Goal: Task Accomplishment & Management: Manage account settings

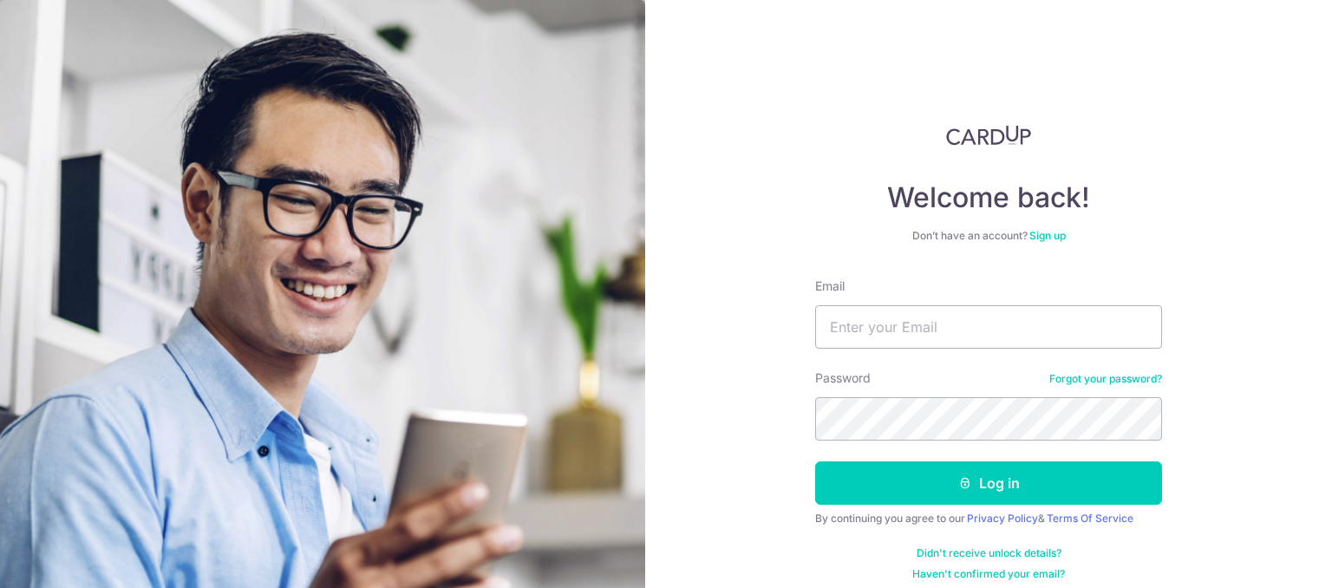
click at [884, 330] on input "Email" at bounding box center [988, 326] width 347 height 43
type input "[PERSON_NAME][EMAIL_ADDRESS][DOMAIN_NAME]"
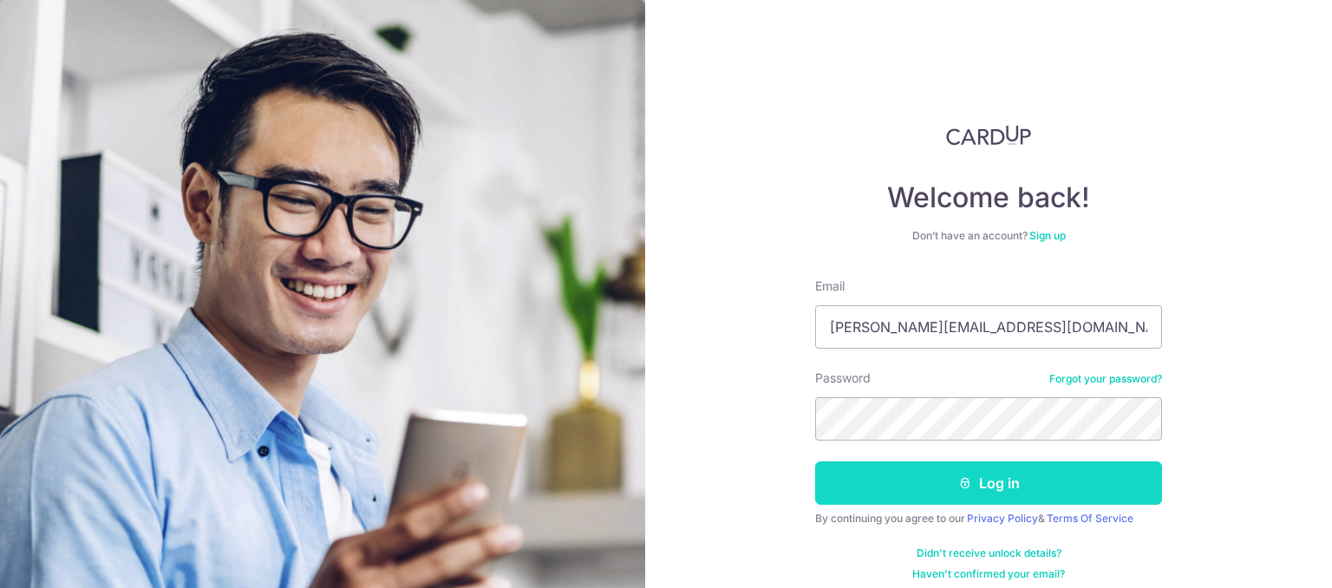
click at [919, 486] on button "Log in" at bounding box center [988, 482] width 347 height 43
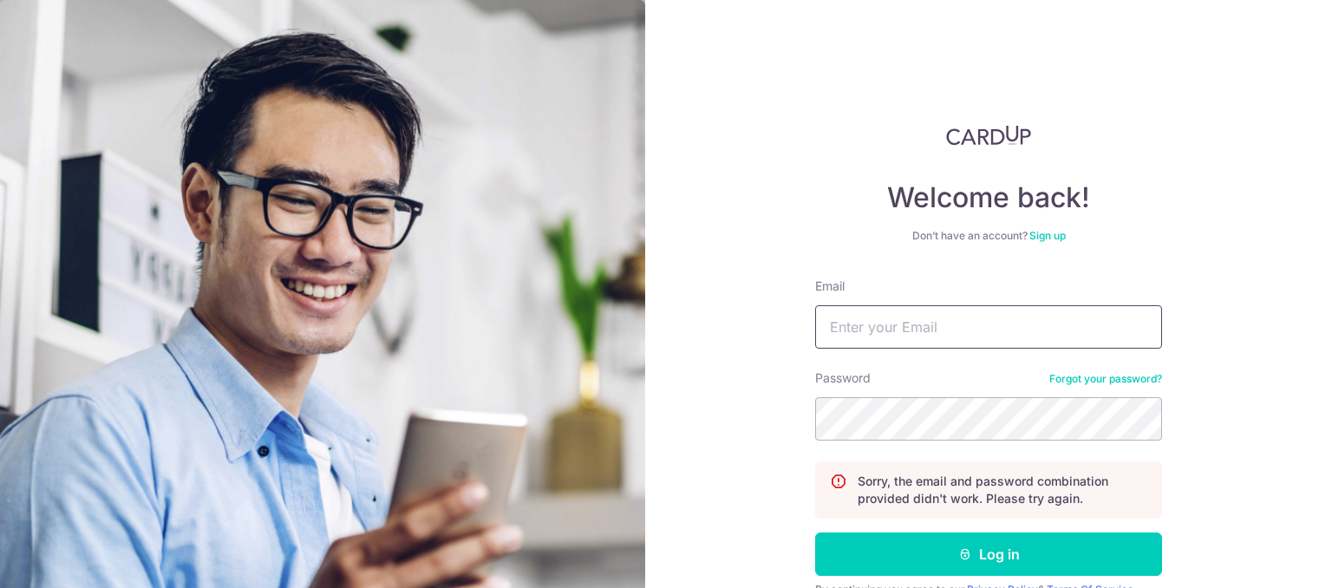
click at [976, 313] on input "Email" at bounding box center [988, 326] width 347 height 43
paste input "[PERSON_NAME][EMAIL_ADDRESS][DOMAIN_NAME]"
type input "[PERSON_NAME][EMAIL_ADDRESS][DOMAIN_NAME]"
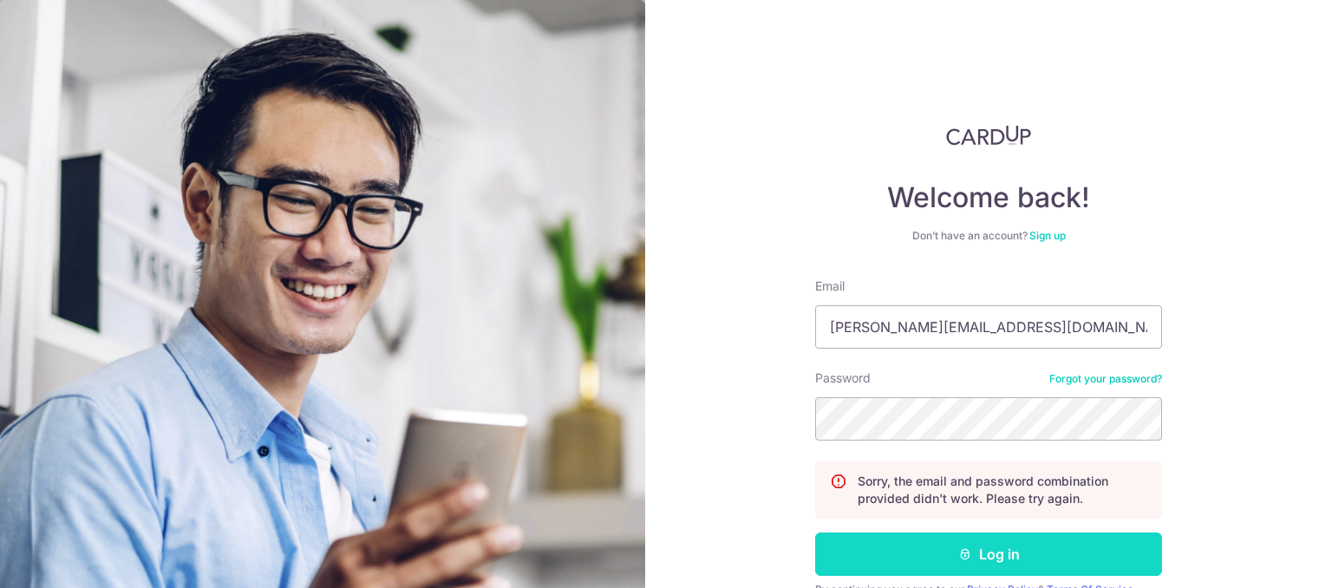
click at [950, 552] on button "Log in" at bounding box center [988, 553] width 347 height 43
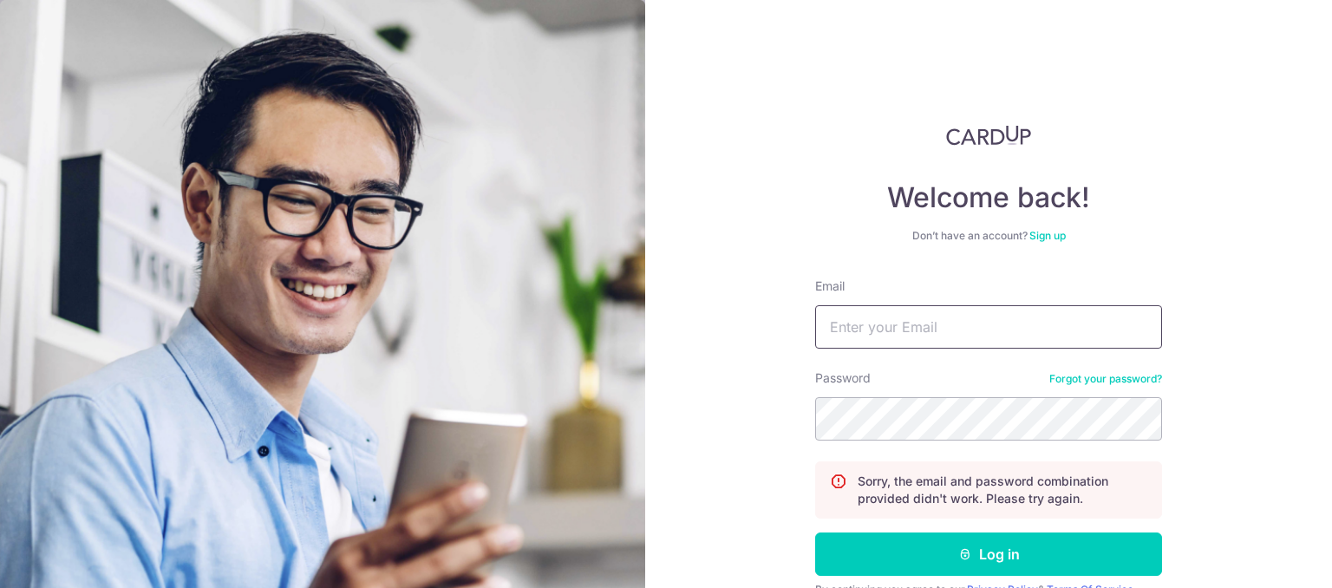
click at [942, 313] on input "Email" at bounding box center [988, 326] width 347 height 43
type input "[PERSON_NAME][EMAIL_ADDRESS][DOMAIN_NAME]"
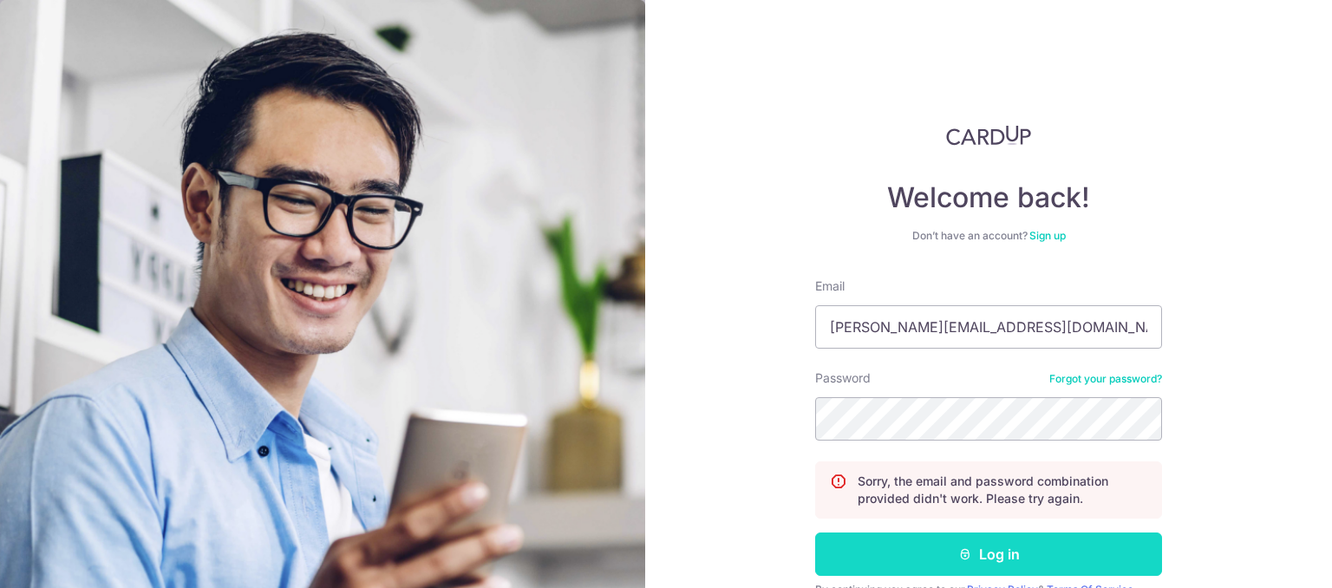
click at [917, 553] on button "Log in" at bounding box center [988, 553] width 347 height 43
